Goal: Task Accomplishment & Management: Complete application form

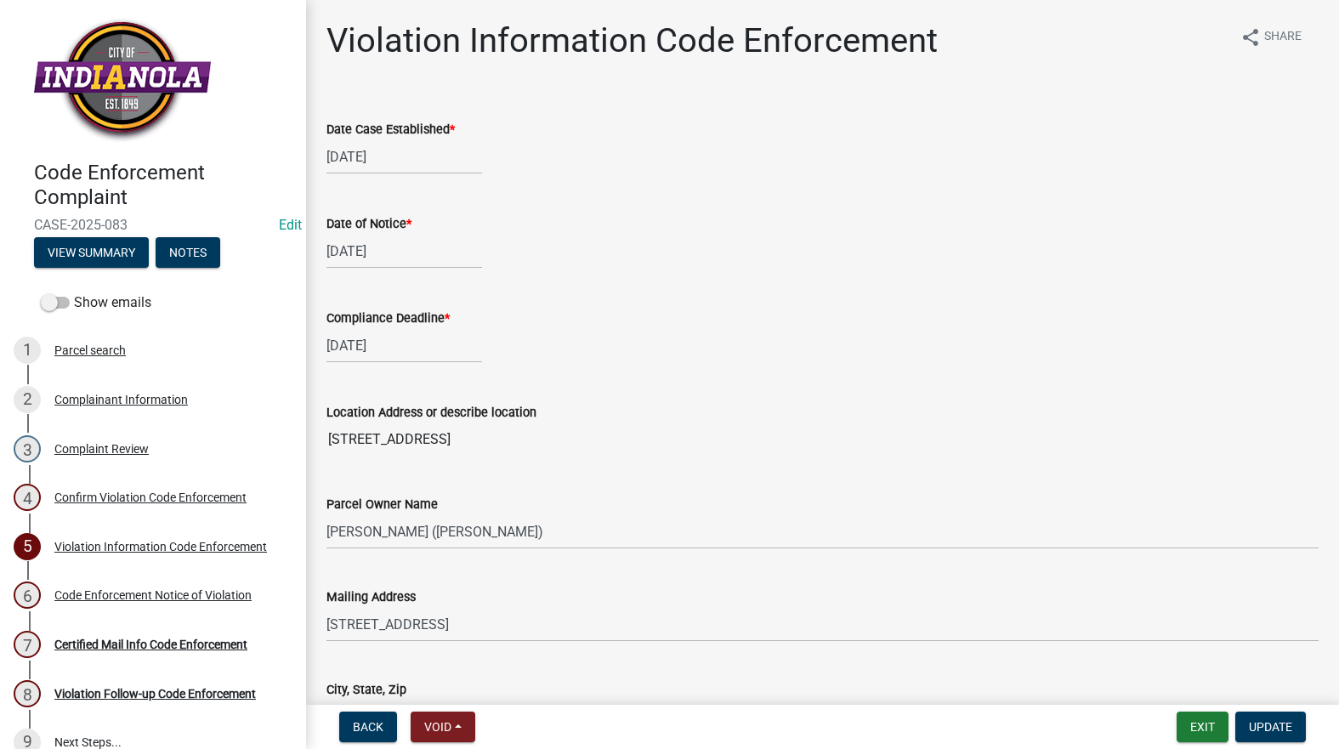
select select "634d5426-b8b3-48ee-aa1e-d523f7499186"
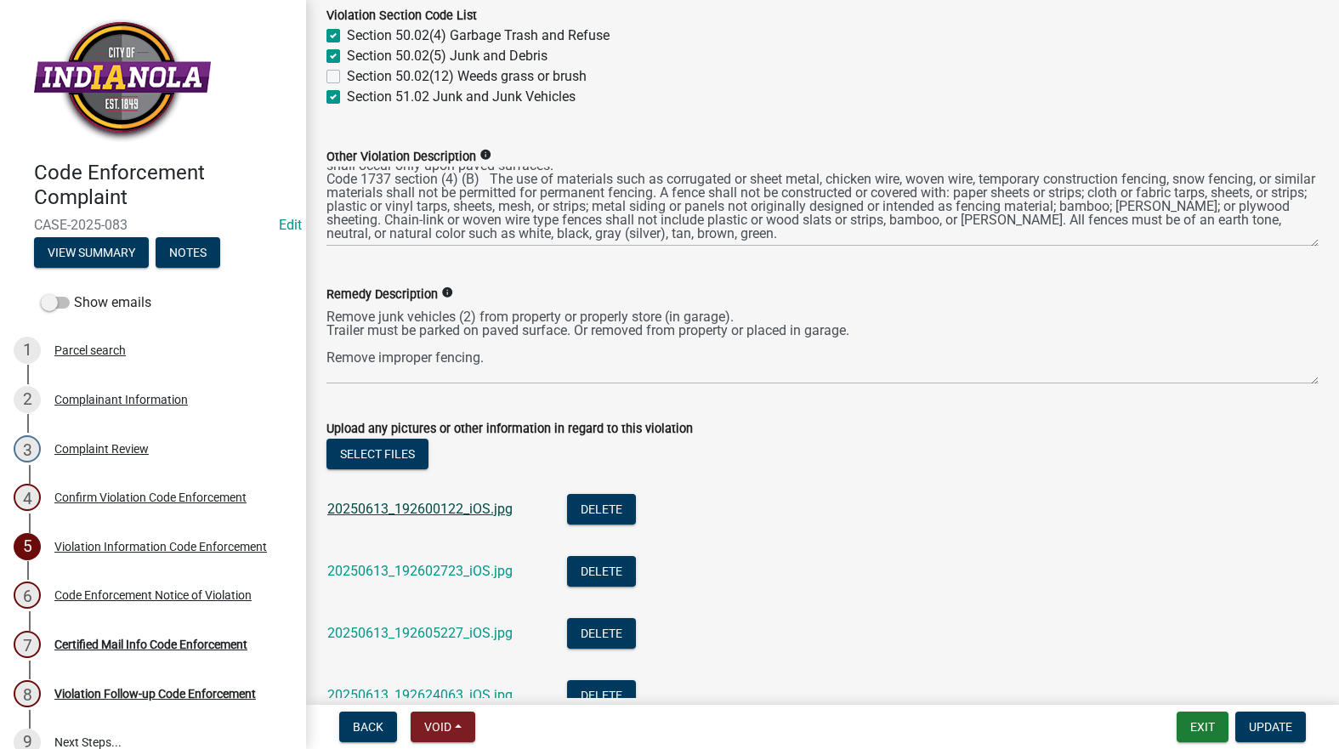
click at [401, 511] on link "20250613_192600122_iOS.jpg" at bounding box center [419, 509] width 185 height 16
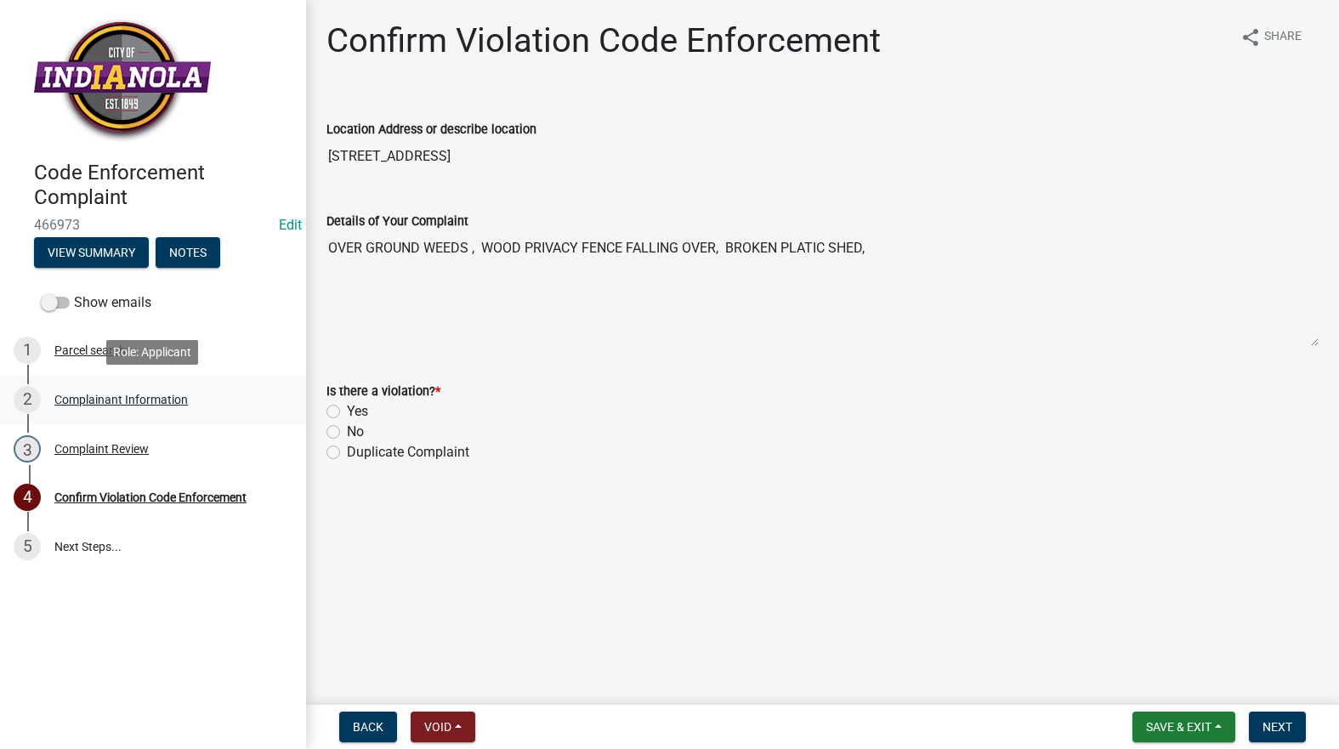
click at [157, 397] on div "Complainant Information" at bounding box center [120, 400] width 133 height 12
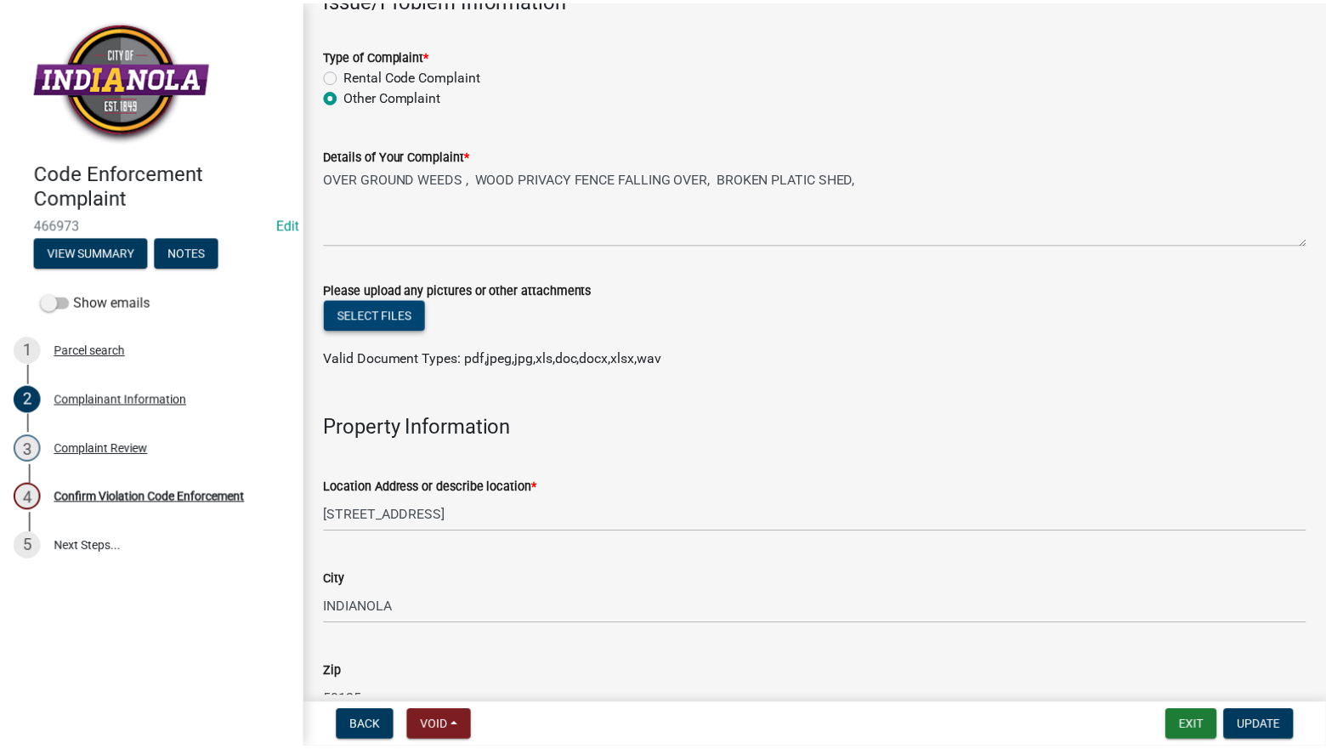
scroll to position [680, 0]
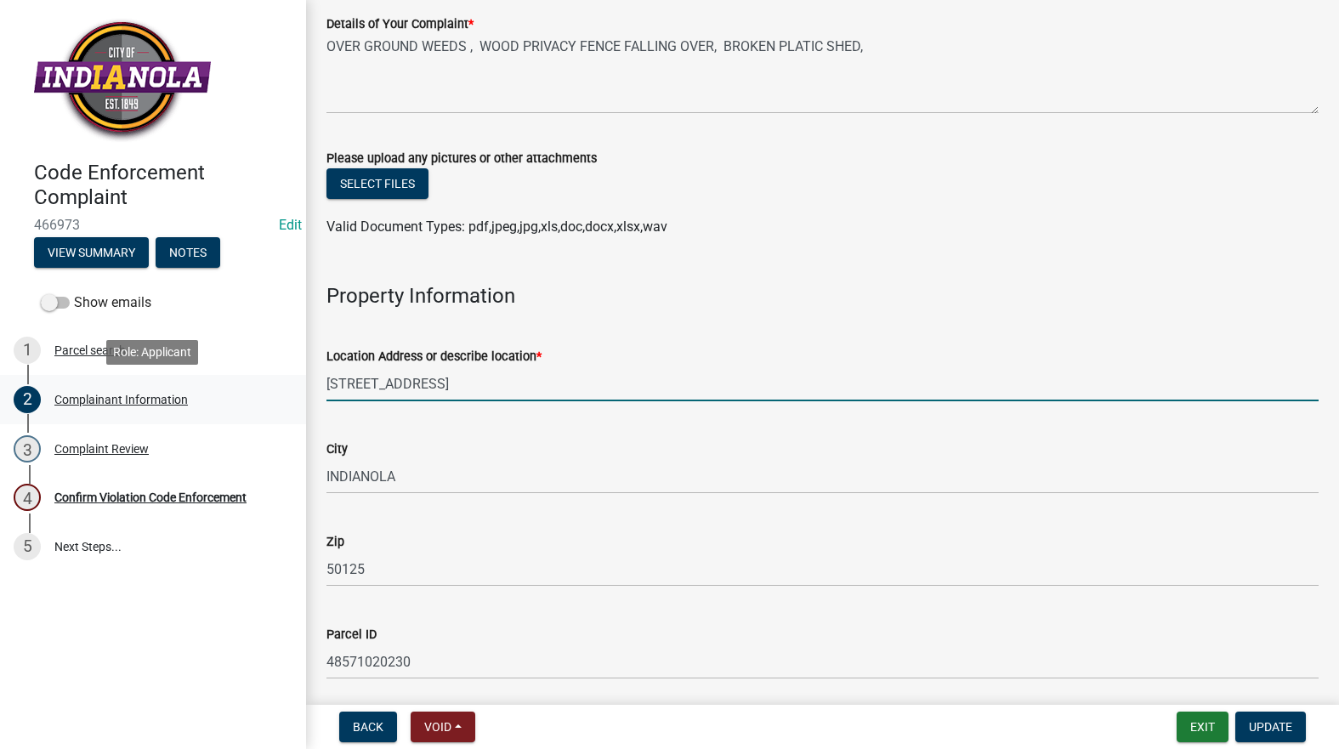
drag, startPoint x: 450, startPoint y: 378, endPoint x: 273, endPoint y: 411, distance: 179.8
click at [273, 411] on div "Code Enforcement Complaint 466973 Edit View Summary Notes Show emails 1 Parcel …" at bounding box center [669, 374] width 1339 height 749
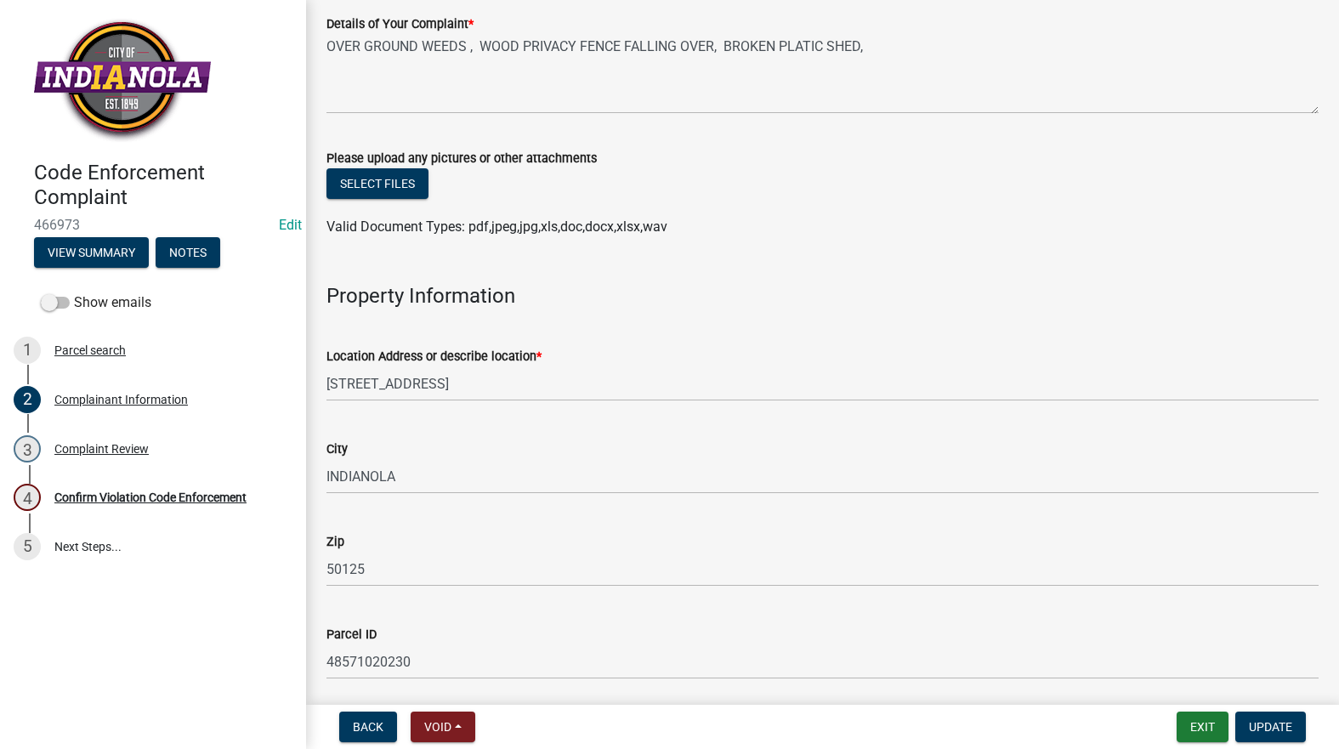
click at [1197, 711] on nav "Back Void Withdraw Lock Expire Void Exit Update" at bounding box center [822, 727] width 1033 height 44
click at [1189, 719] on button "Exit" at bounding box center [1203, 727] width 52 height 31
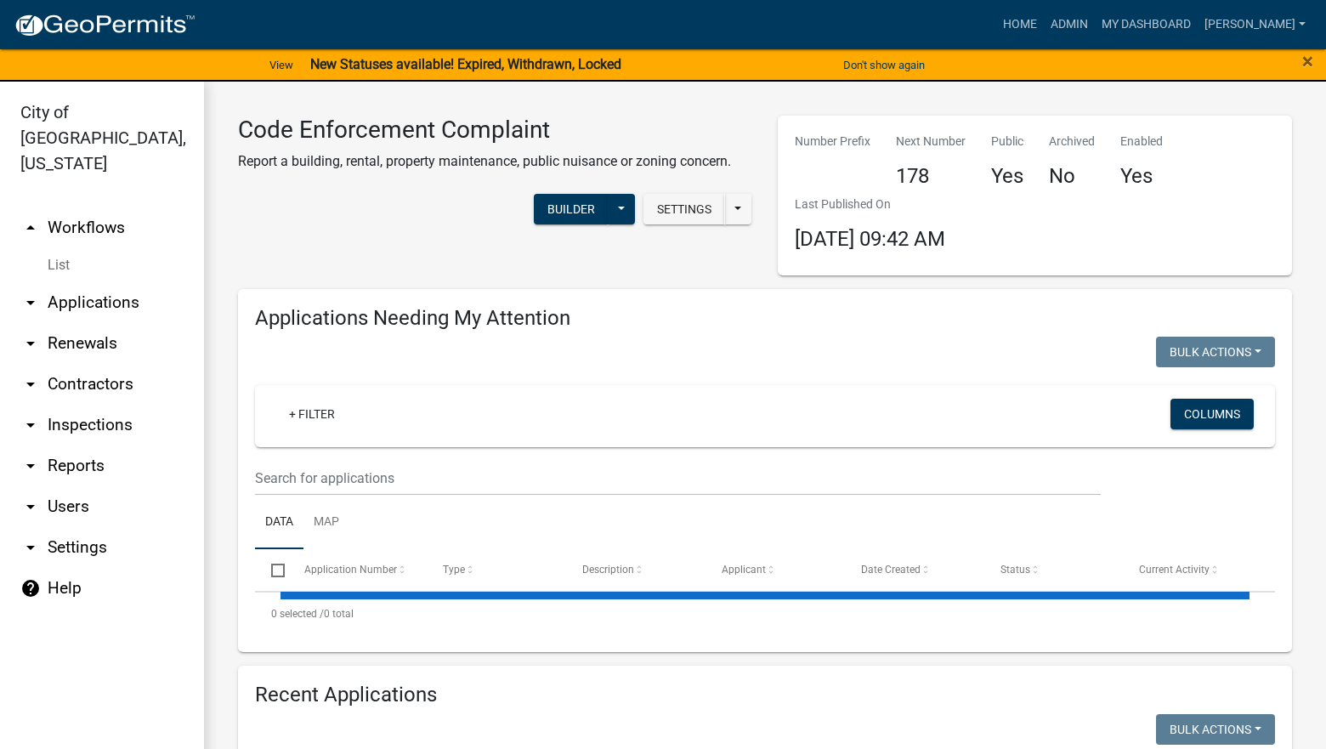
select select "3: 100"
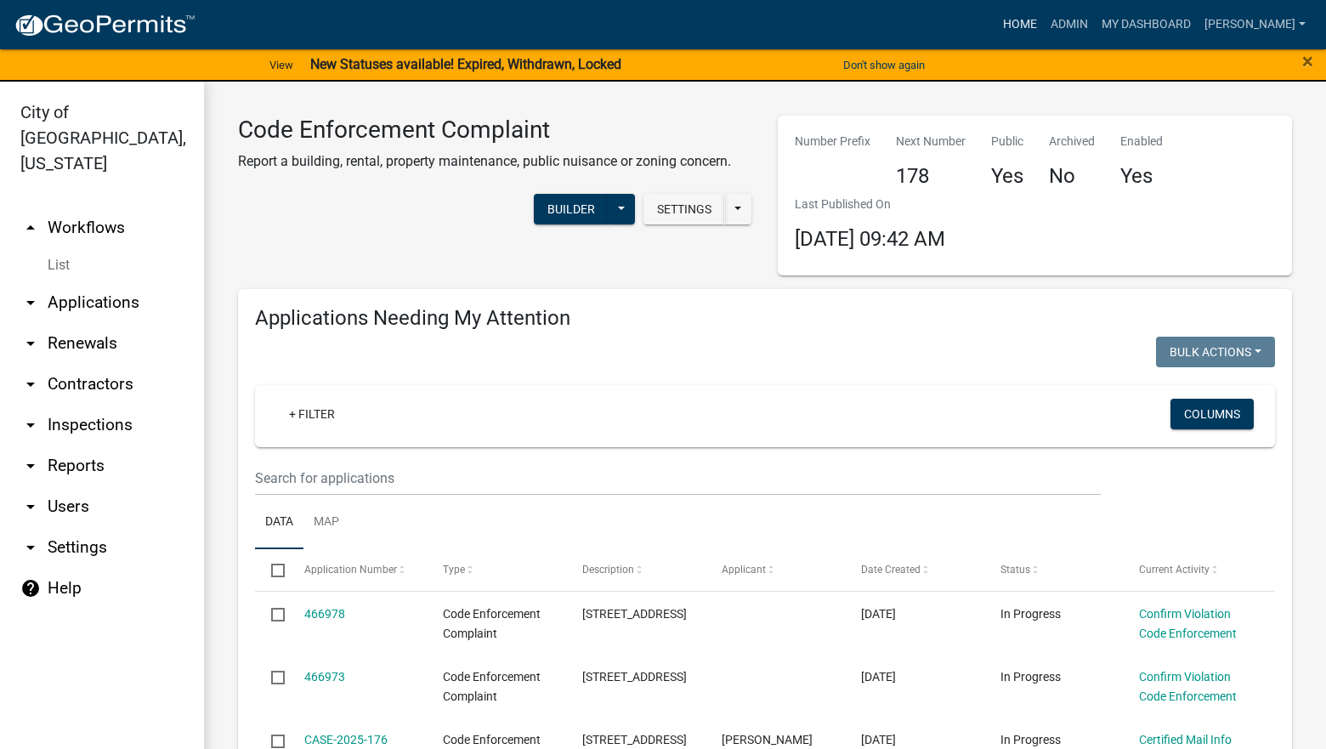
click at [1044, 17] on link "Home" at bounding box center [1020, 25] width 48 height 32
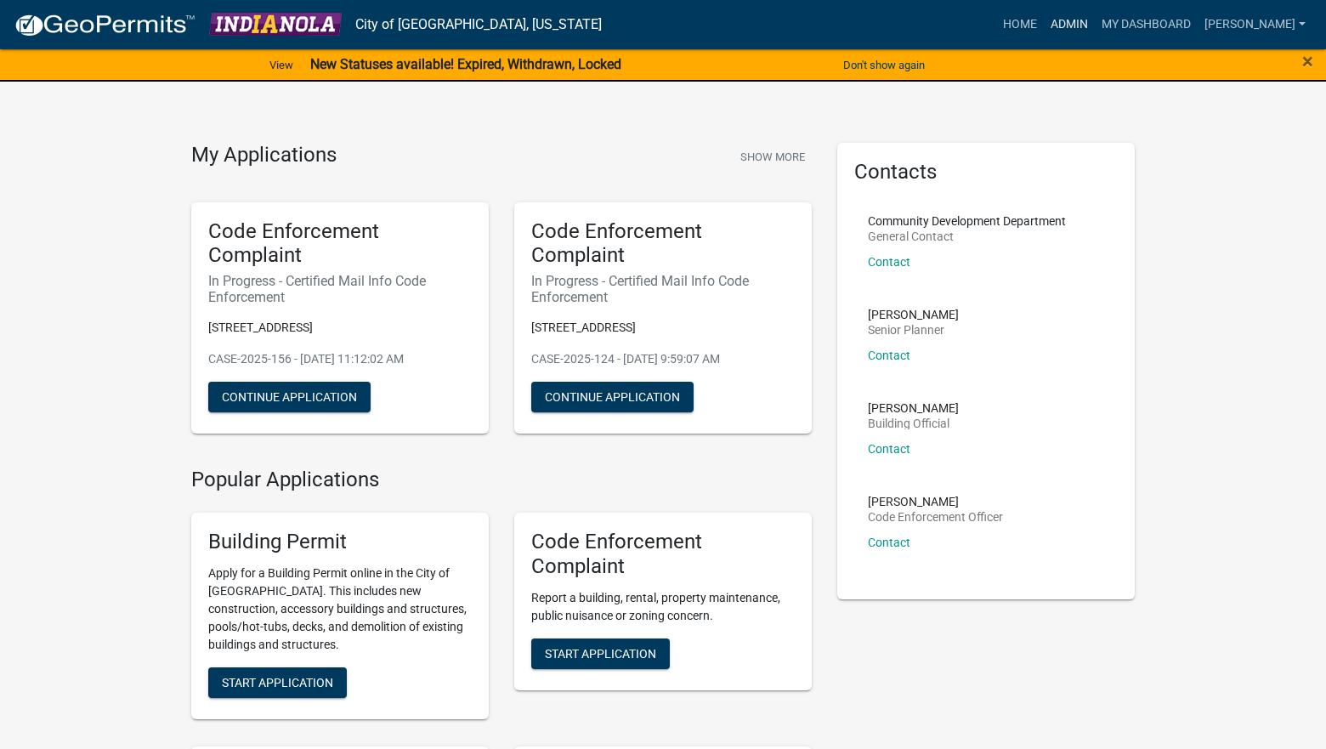
click at [1095, 19] on link "Admin" at bounding box center [1069, 25] width 51 height 32
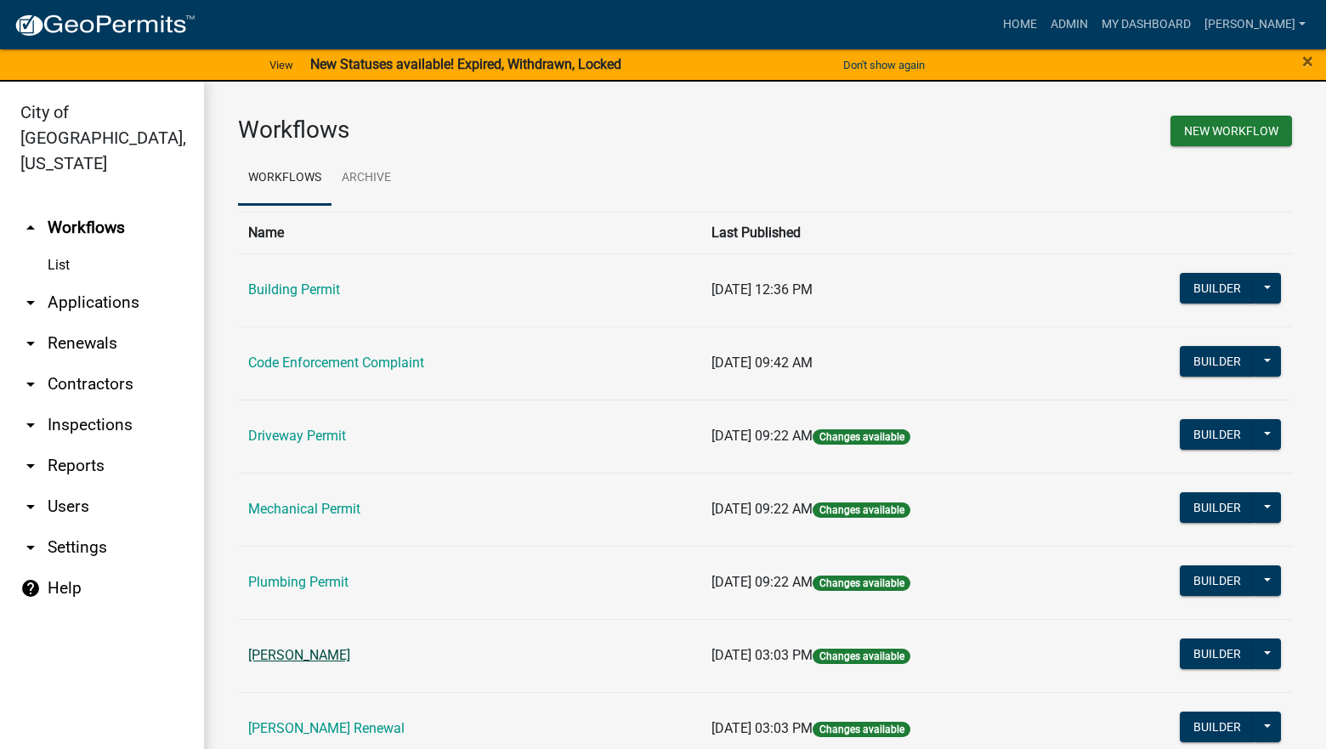
click at [321, 659] on link "Rental Registration" at bounding box center [299, 655] width 102 height 16
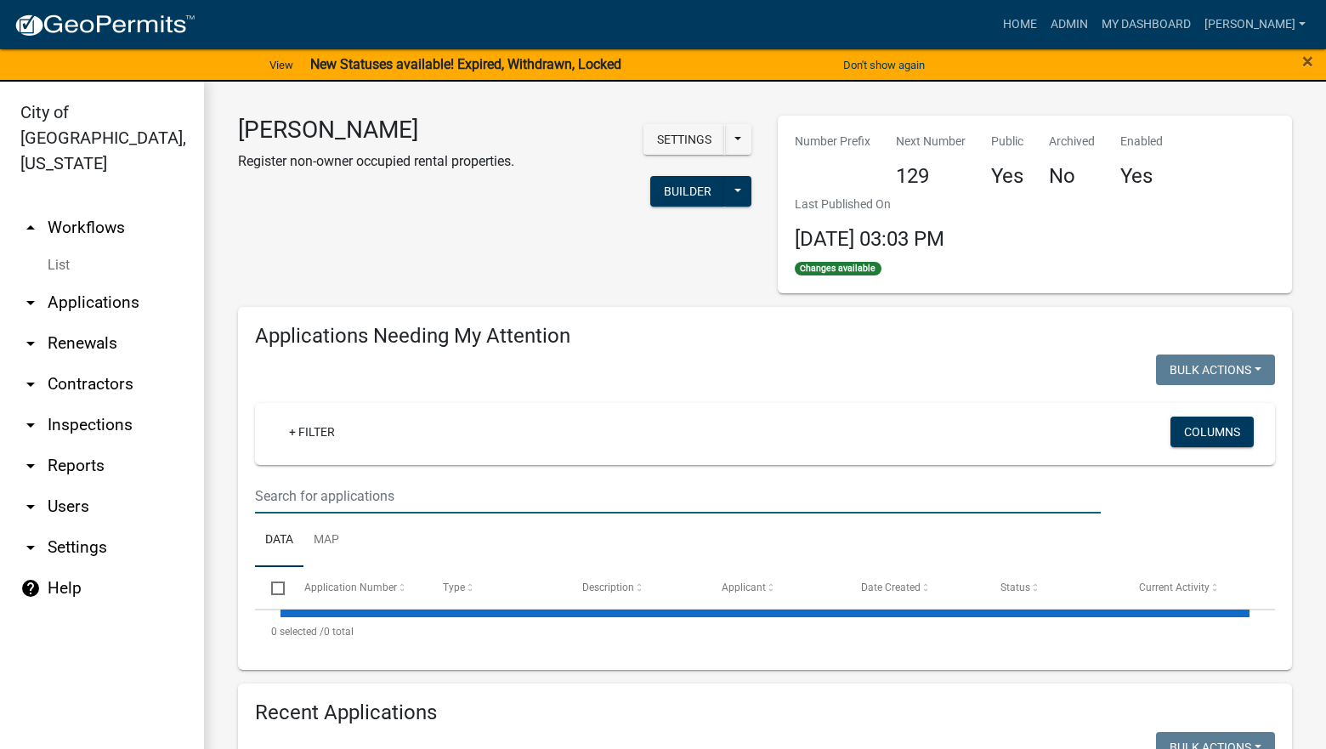
click at [366, 503] on input "text" at bounding box center [678, 496] width 846 height 35
select select "3: 100"
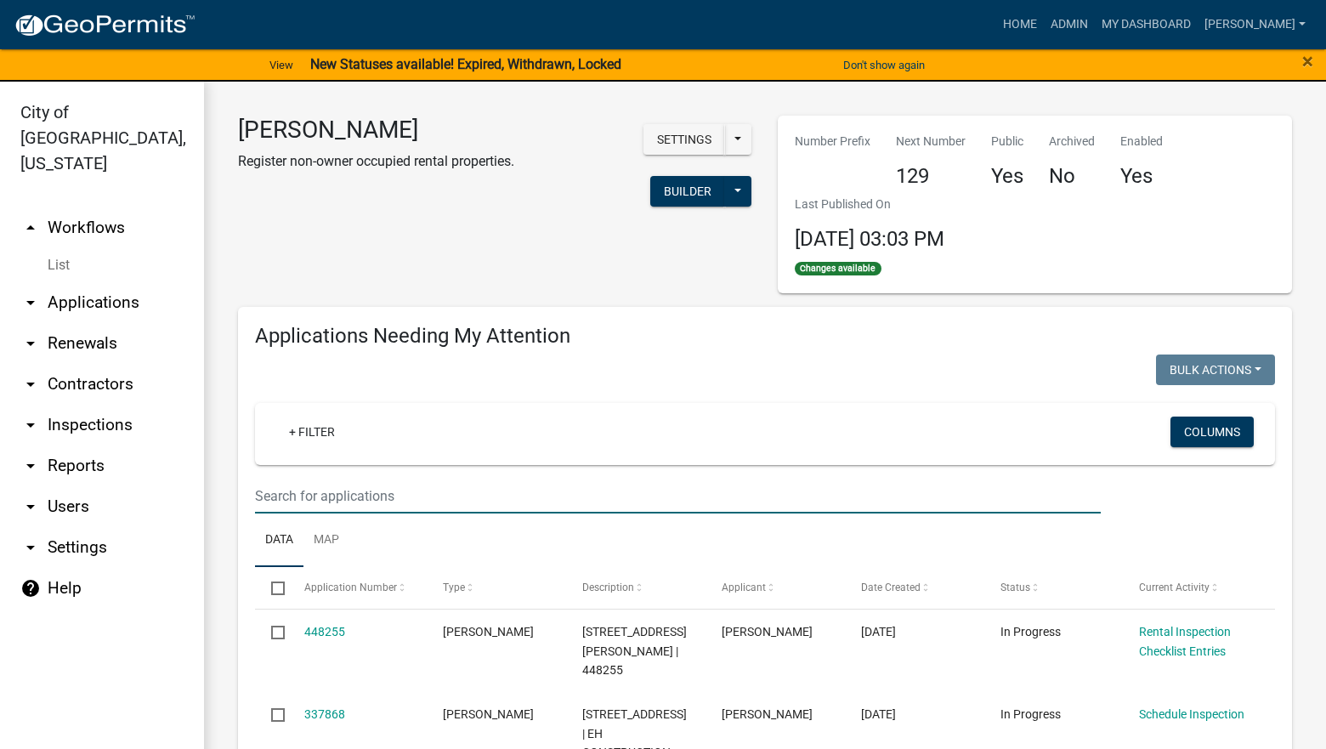
paste input "Seger, Jeremiah"
type input "Seger, Jeremiah"
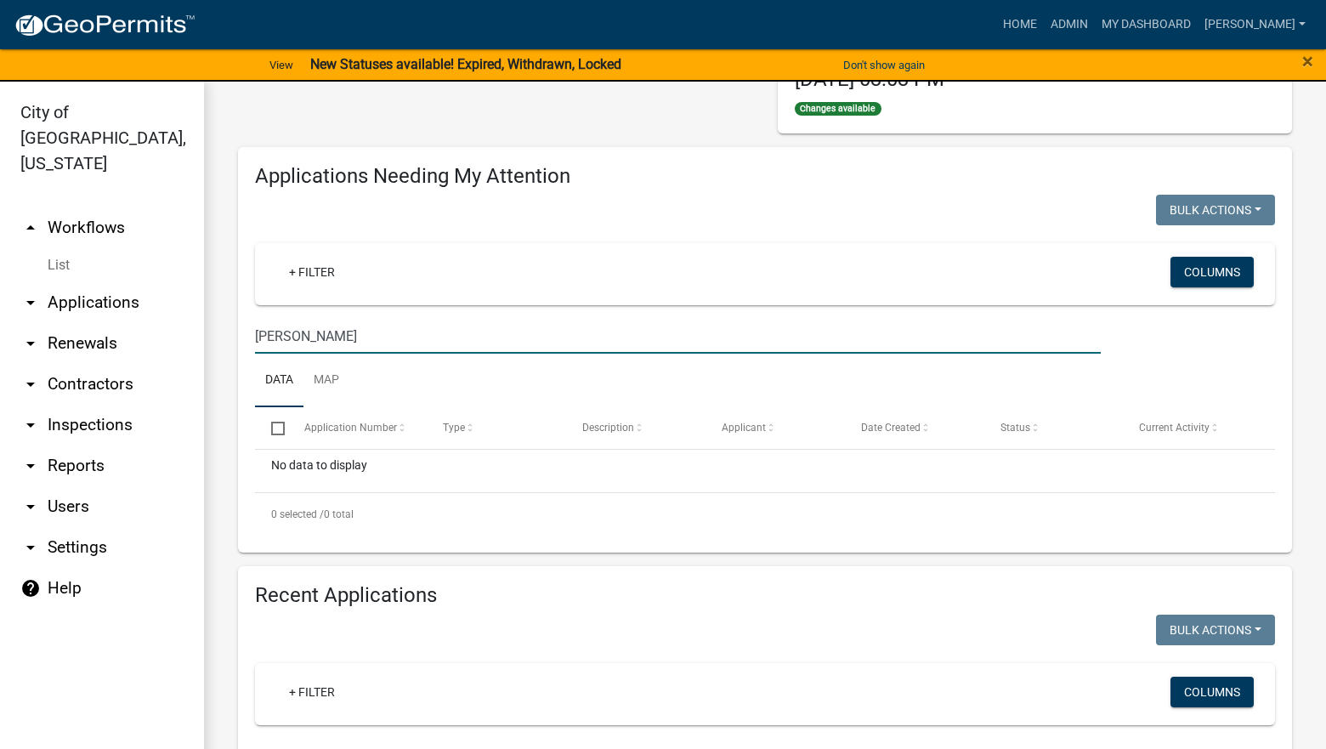
scroll to position [425, 0]
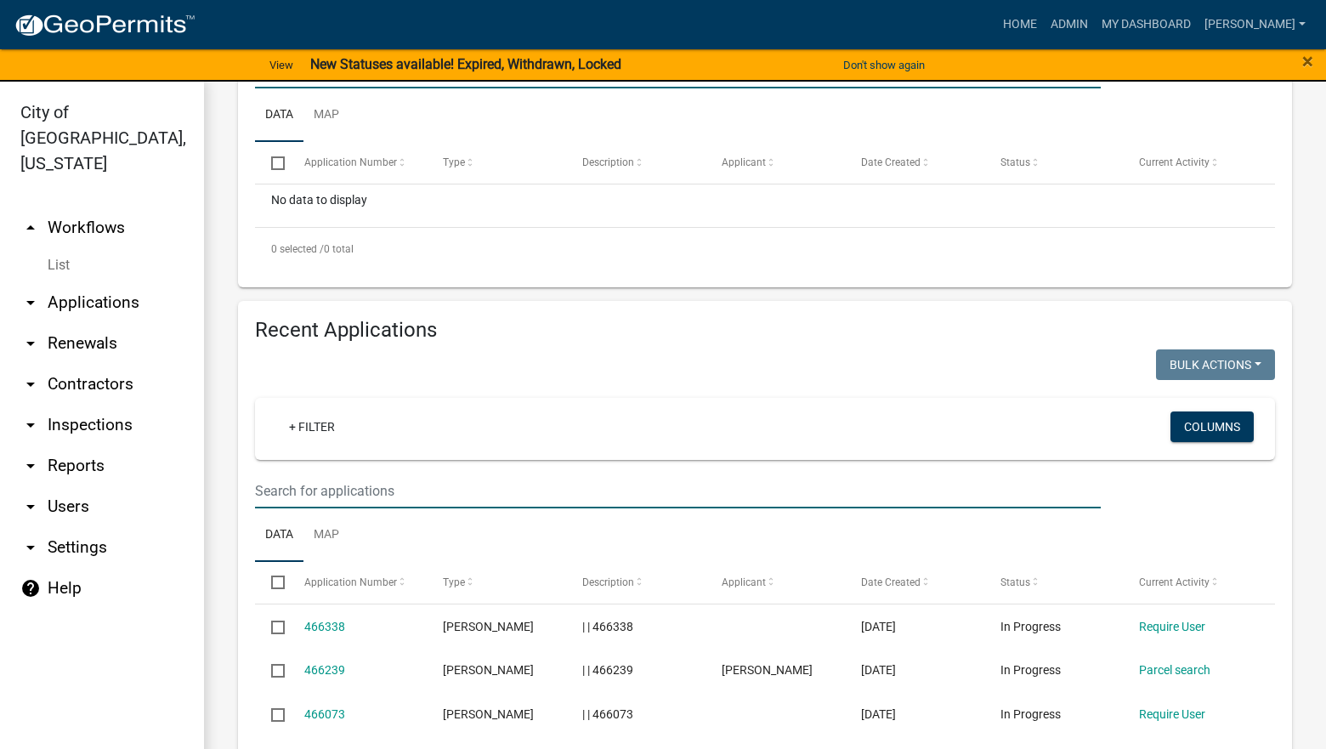
click at [405, 497] on input "text" at bounding box center [678, 491] width 846 height 35
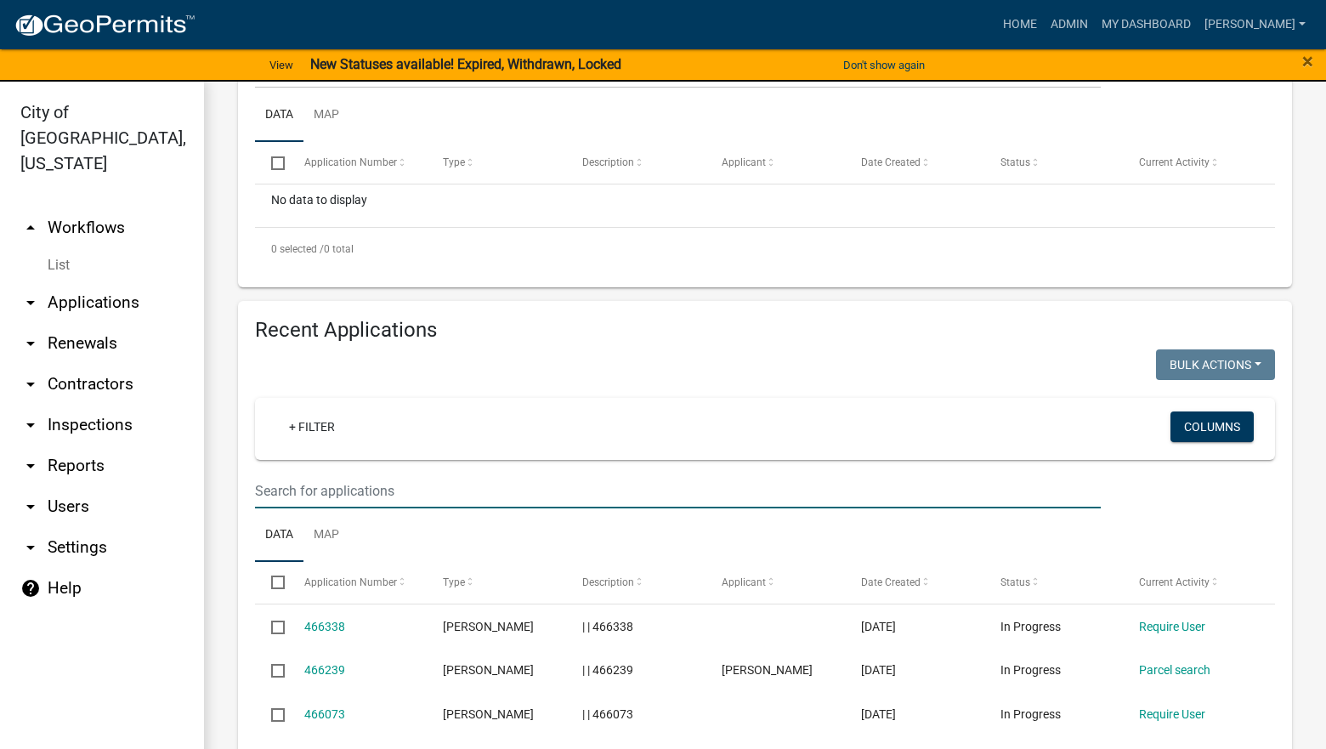
paste input "Seger, Jeremiah"
type input "Seger, Jeremiah"
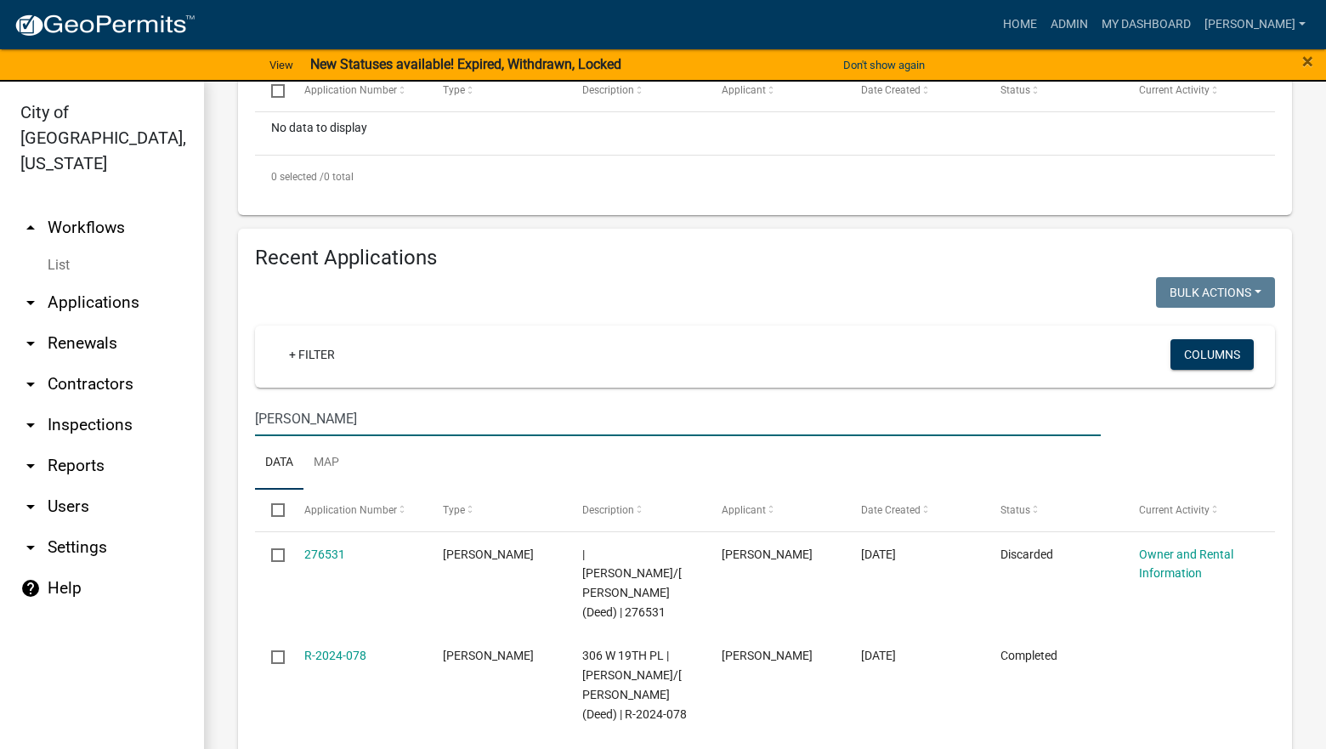
scroll to position [680, 0]
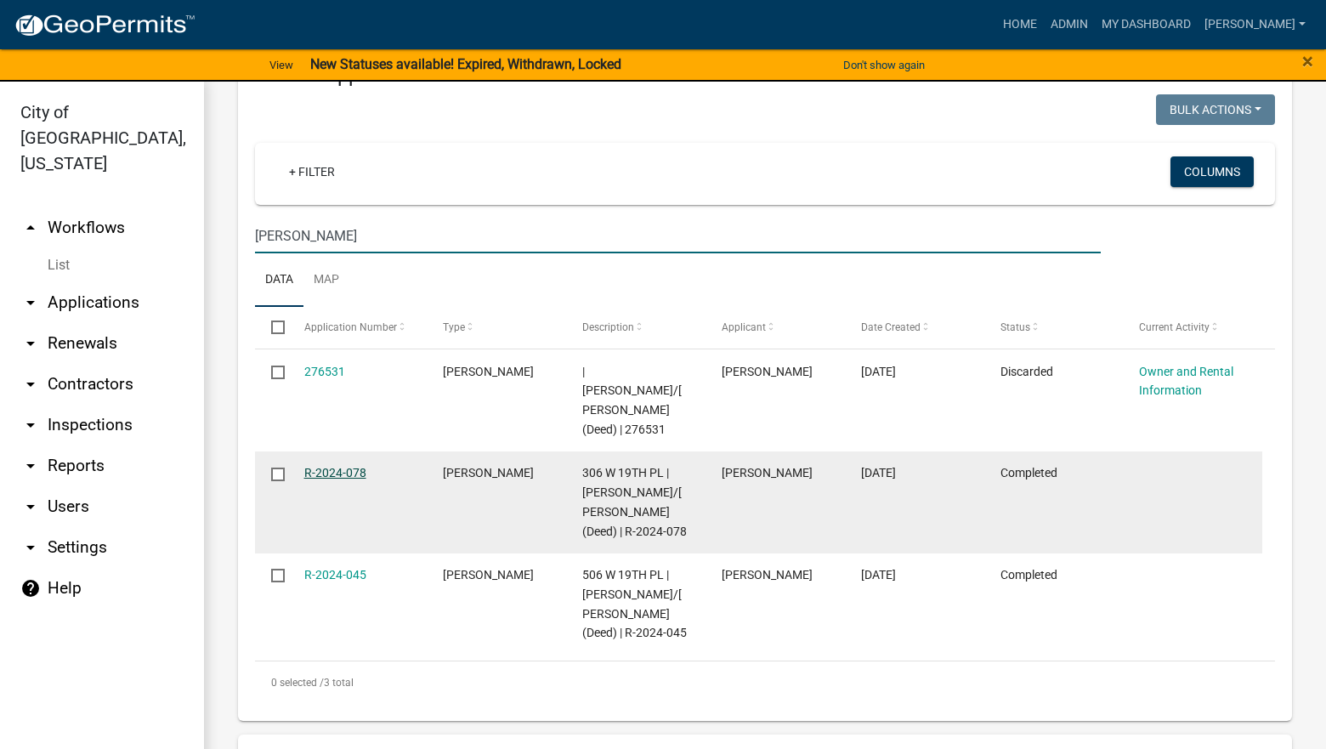
click at [352, 466] on link "R-2024-078" at bounding box center [335, 473] width 62 height 14
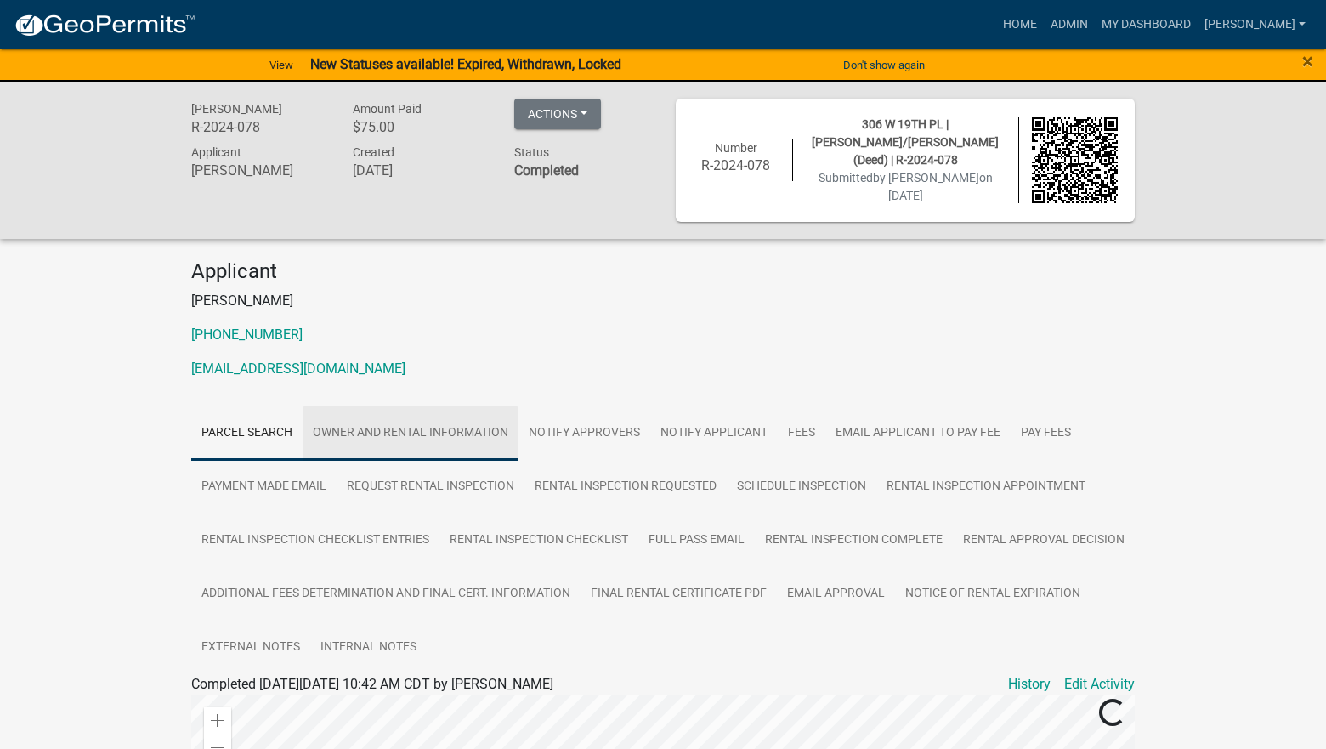
click at [383, 412] on link "Owner and Rental Information" at bounding box center [411, 433] width 216 height 54
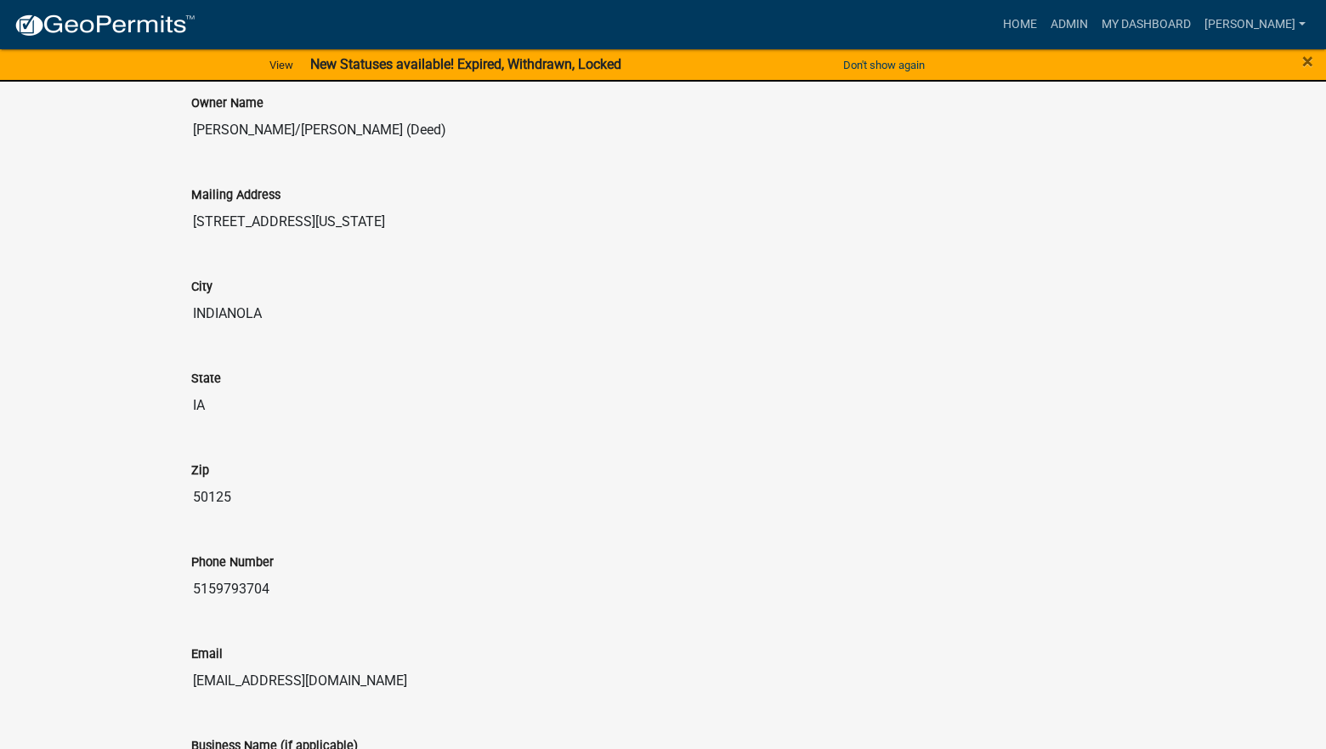
scroll to position [765, 0]
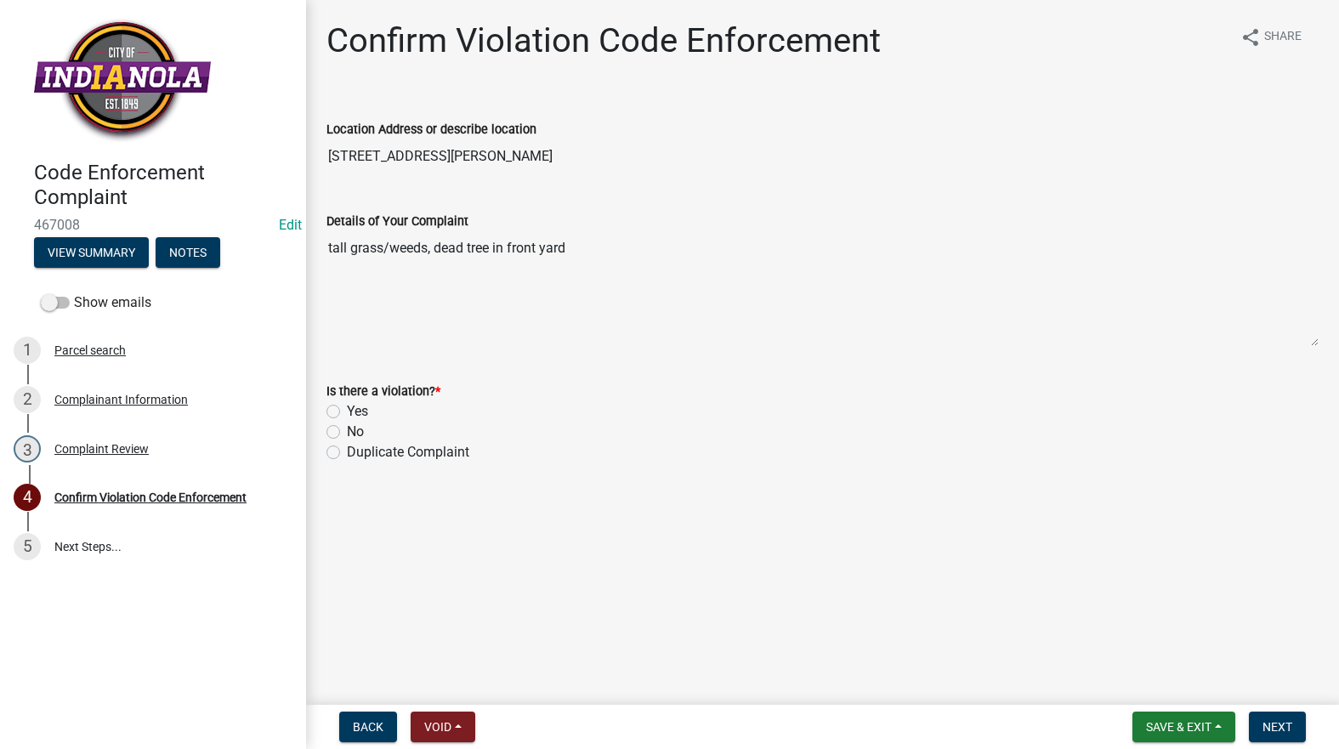
drag, startPoint x: 464, startPoint y: 150, endPoint x: 318, endPoint y: 134, distance: 147.1
click at [318, 134] on div "Location Address or describe location 1011 E GIRARD AVE" at bounding box center [823, 134] width 1018 height 78
click at [1138, 718] on button "Save & Exit" at bounding box center [1183, 727] width 103 height 31
click at [1128, 680] on button "Save & Exit" at bounding box center [1167, 682] width 136 height 41
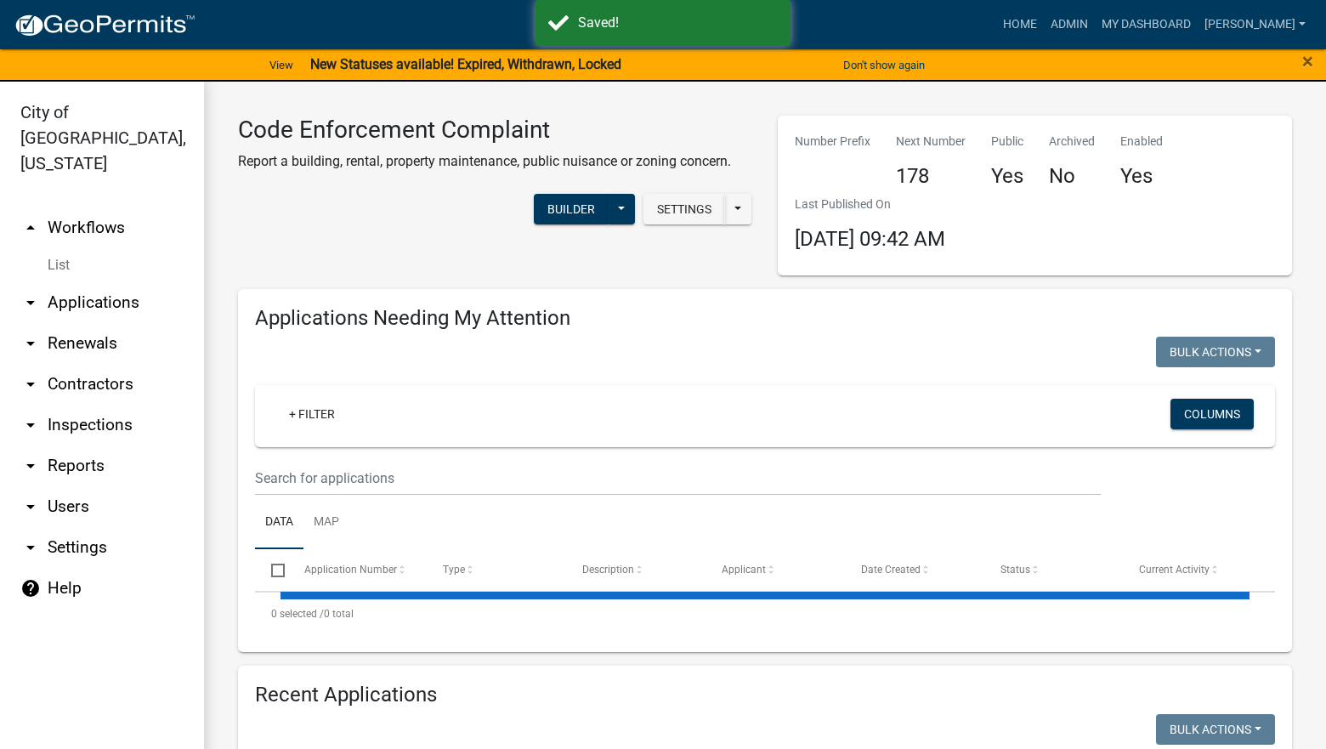
select select "3: 100"
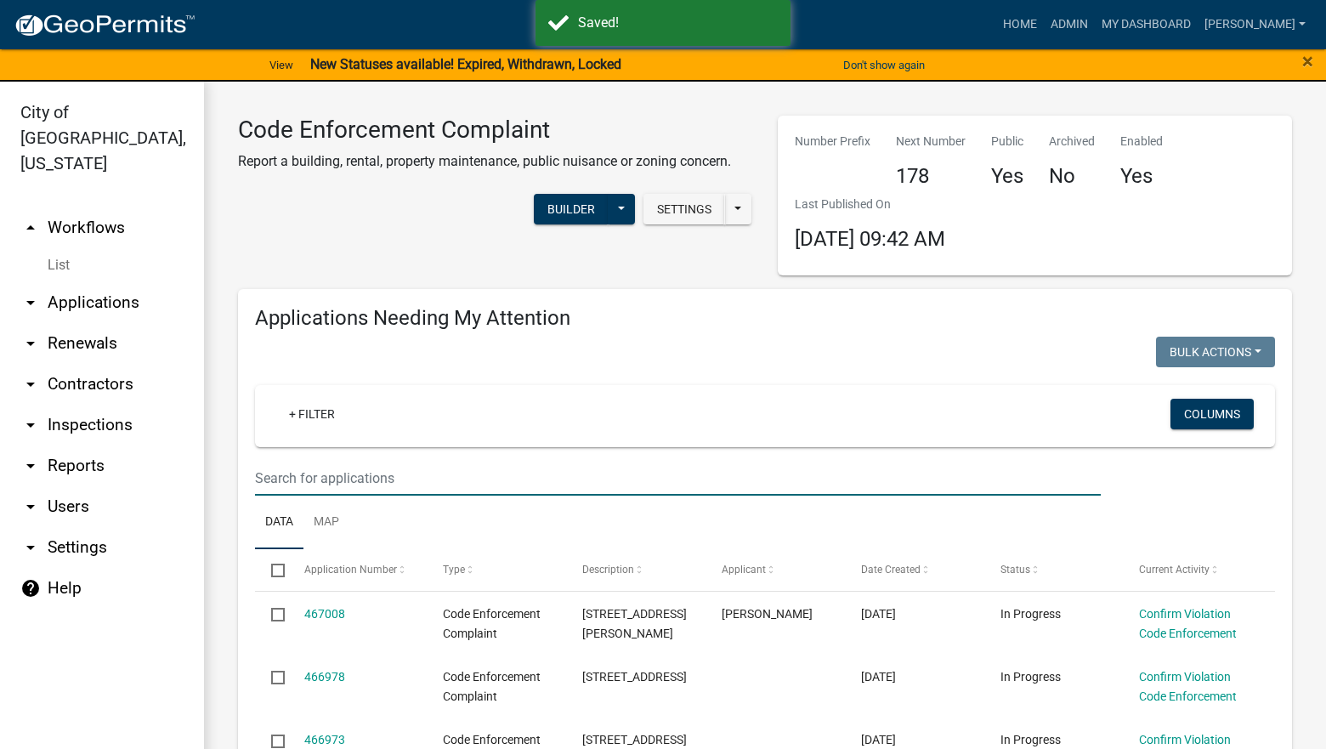
click at [939, 476] on input "text" at bounding box center [678, 478] width 846 height 35
type input "101"
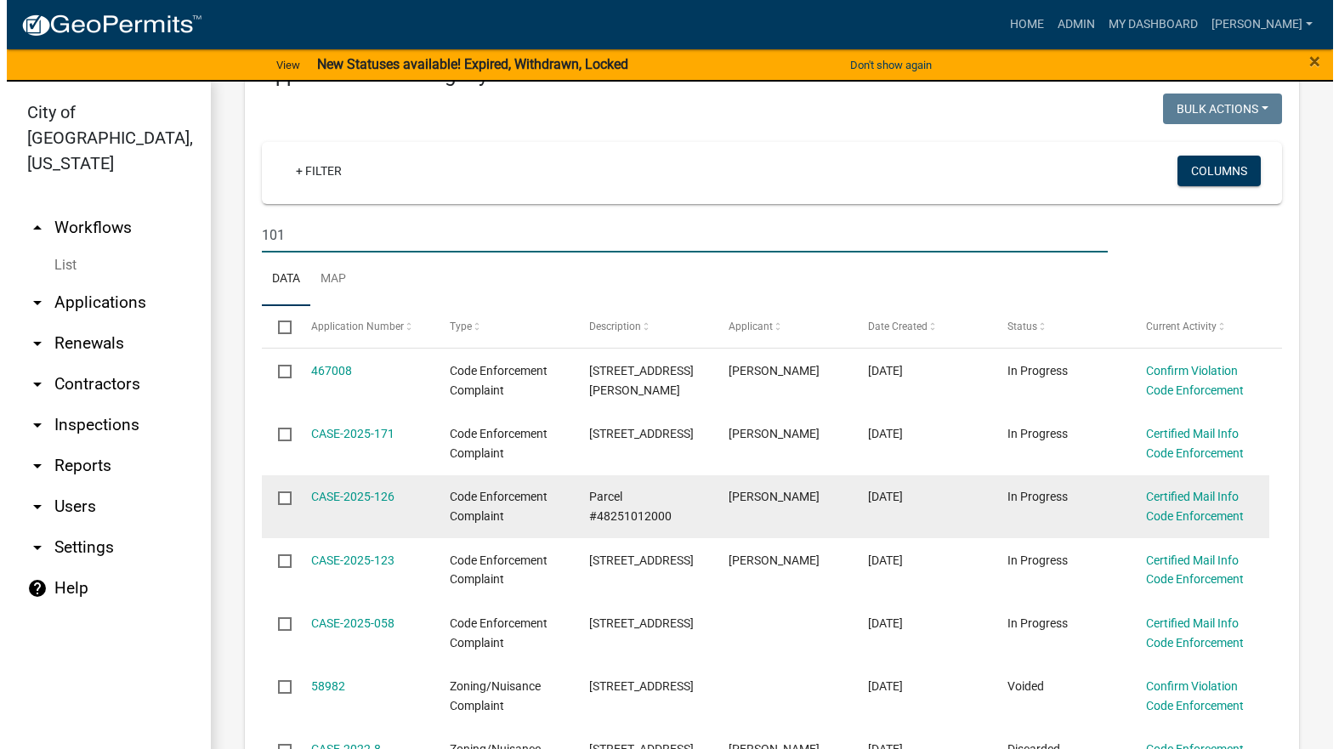
scroll to position [340, 0]
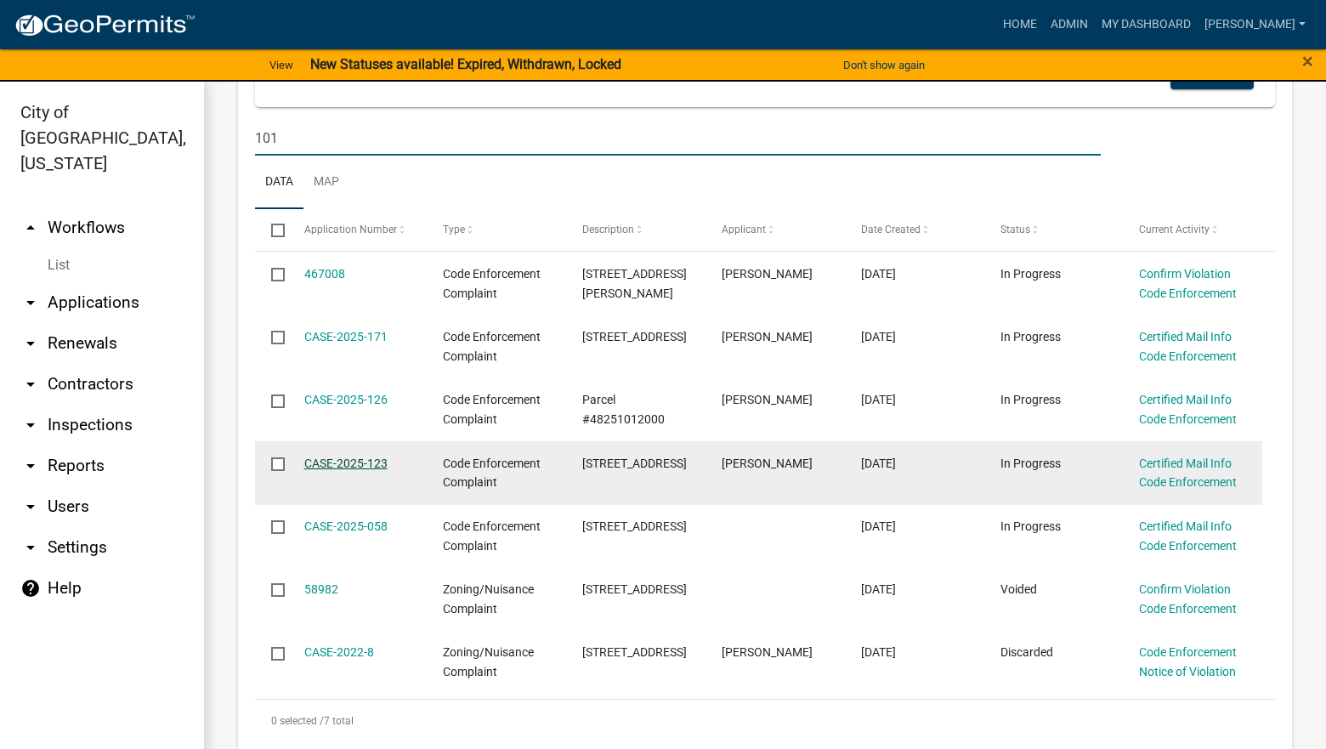
click at [374, 464] on link "CASE-2025-123" at bounding box center [345, 464] width 83 height 14
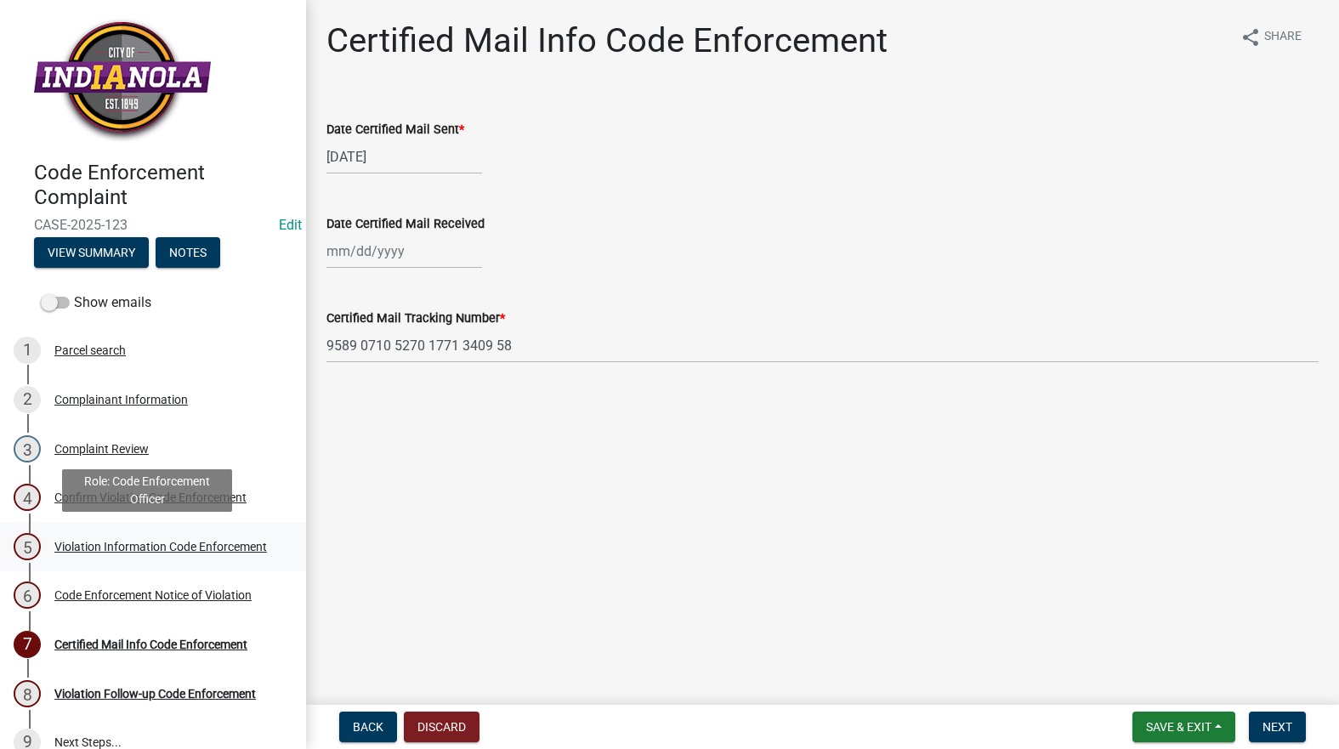
click at [136, 546] on div "Violation Information Code Enforcement" at bounding box center [160, 547] width 213 height 12
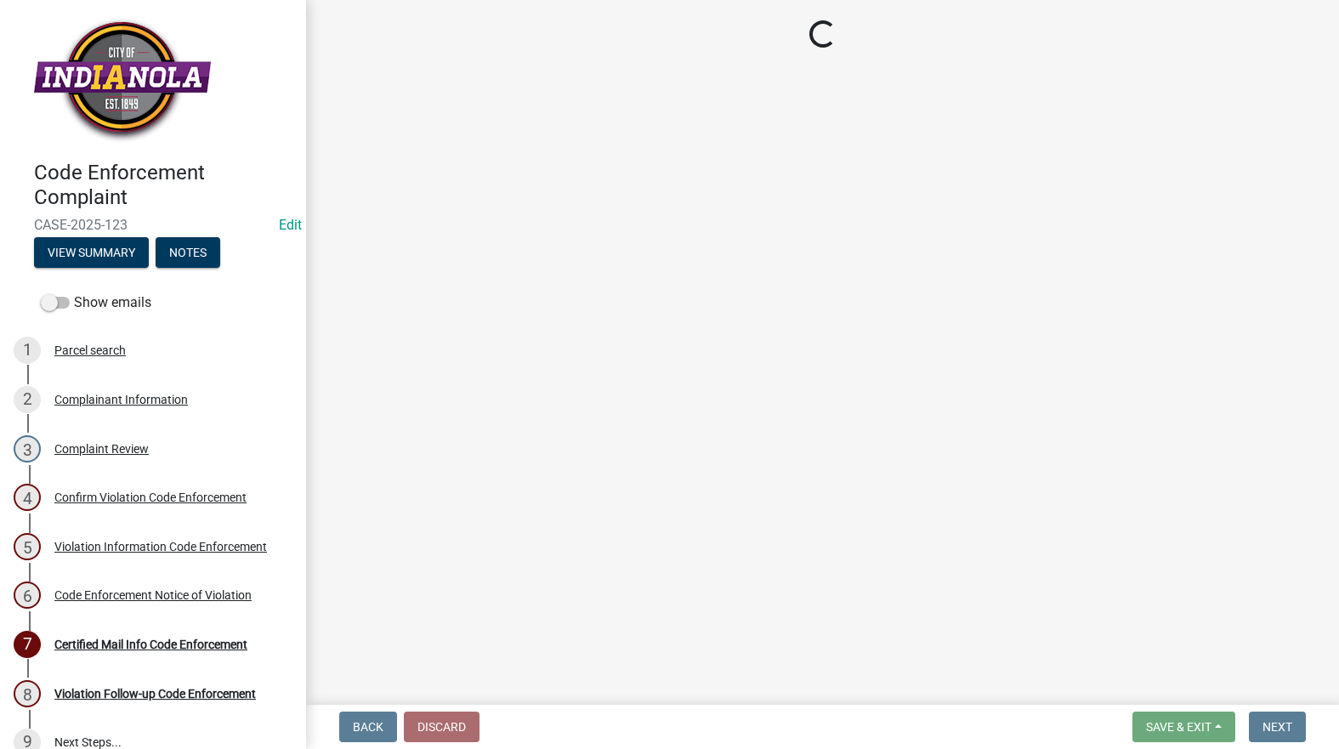
select select "634d5426-b8b3-48ee-aa1e-d523f7499186"
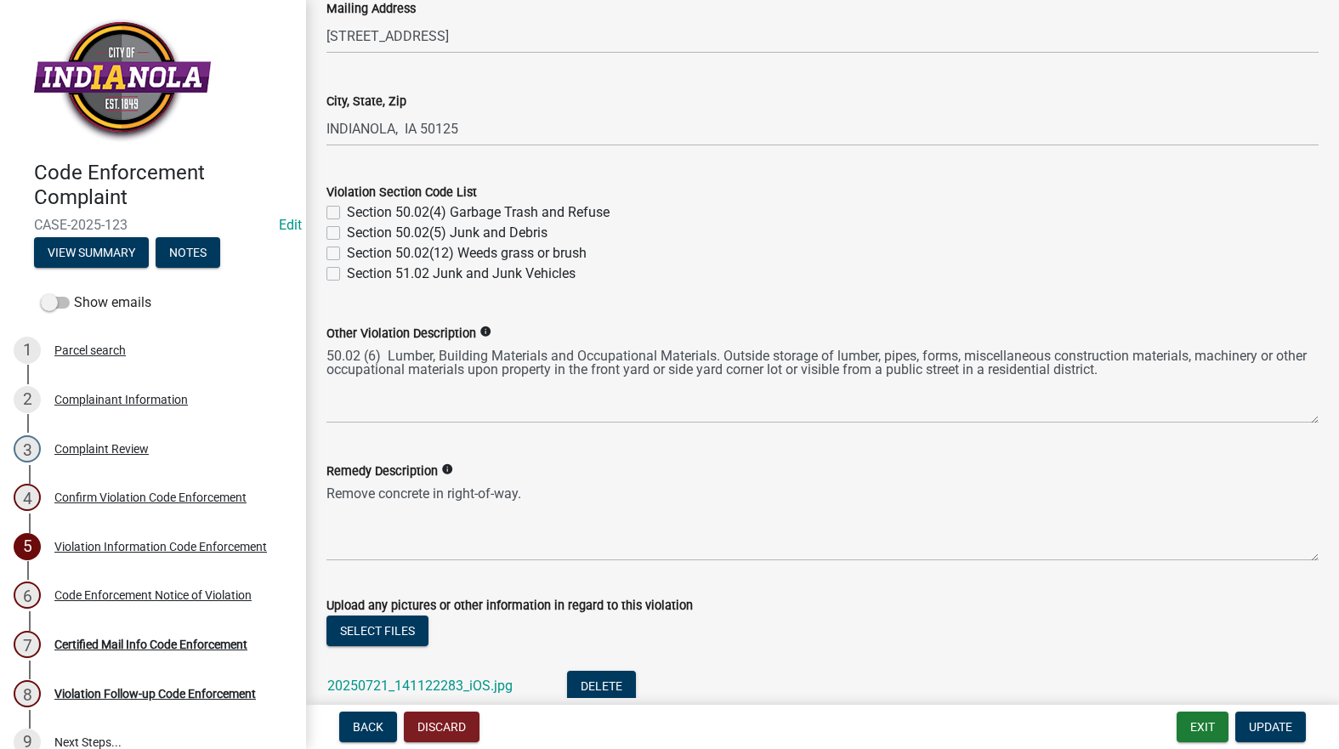
scroll to position [595, 0]
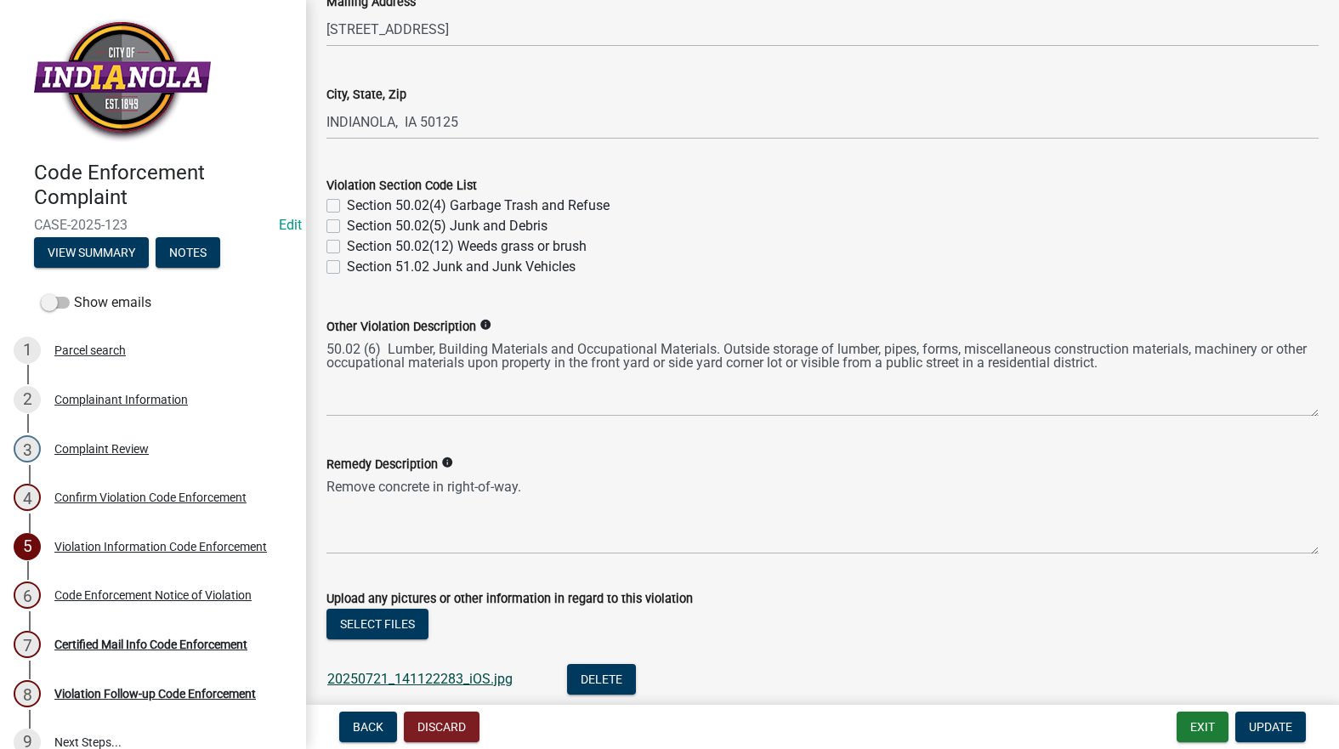
click at [406, 673] on link "20250721_141122283_iOS.jpg" at bounding box center [419, 679] width 185 height 16
